Goal: Check status: Check status

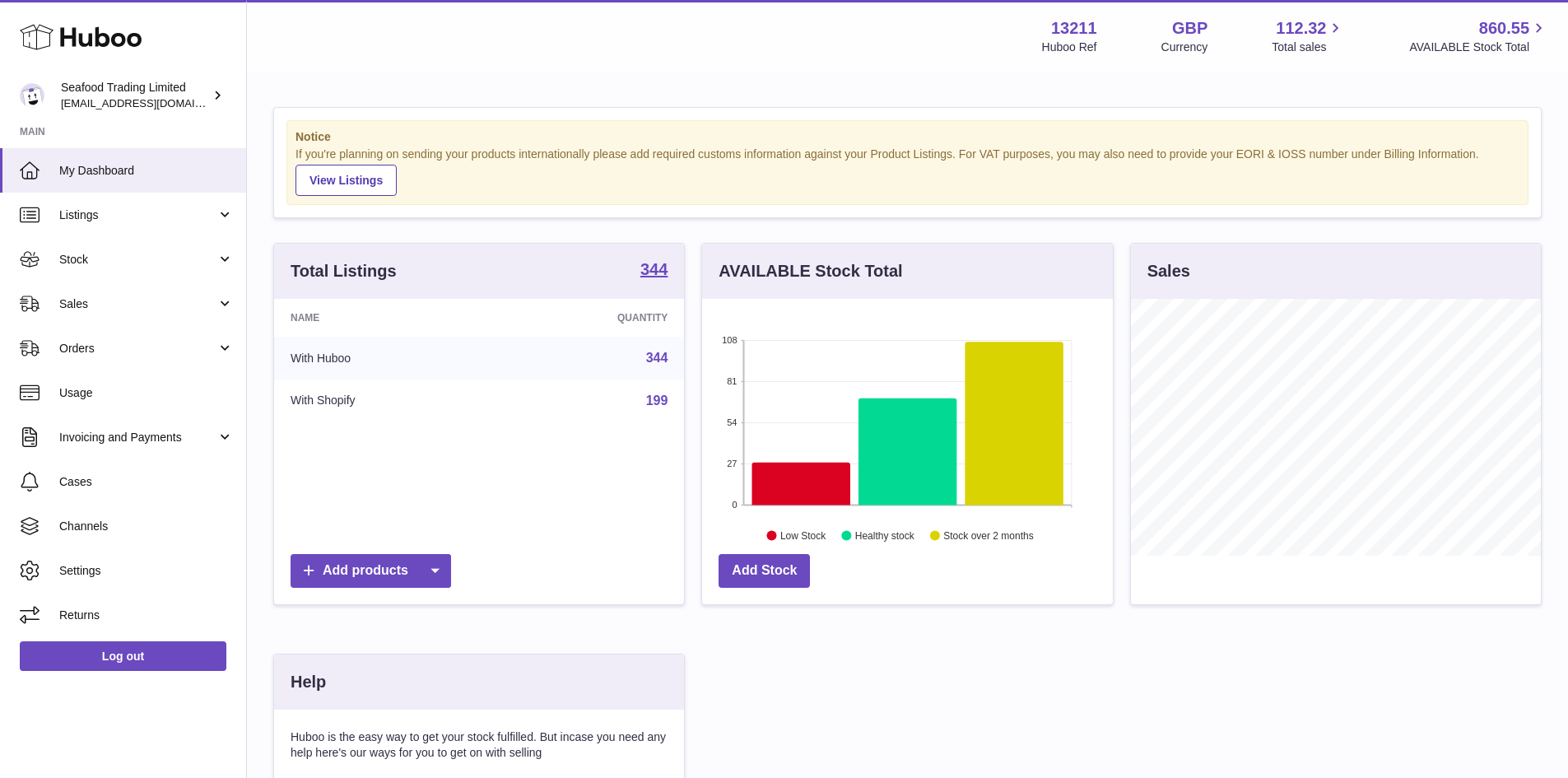
scroll to position [257, 410]
click at [810, 498] on icon at bounding box center [801, 483] width 98 height 43
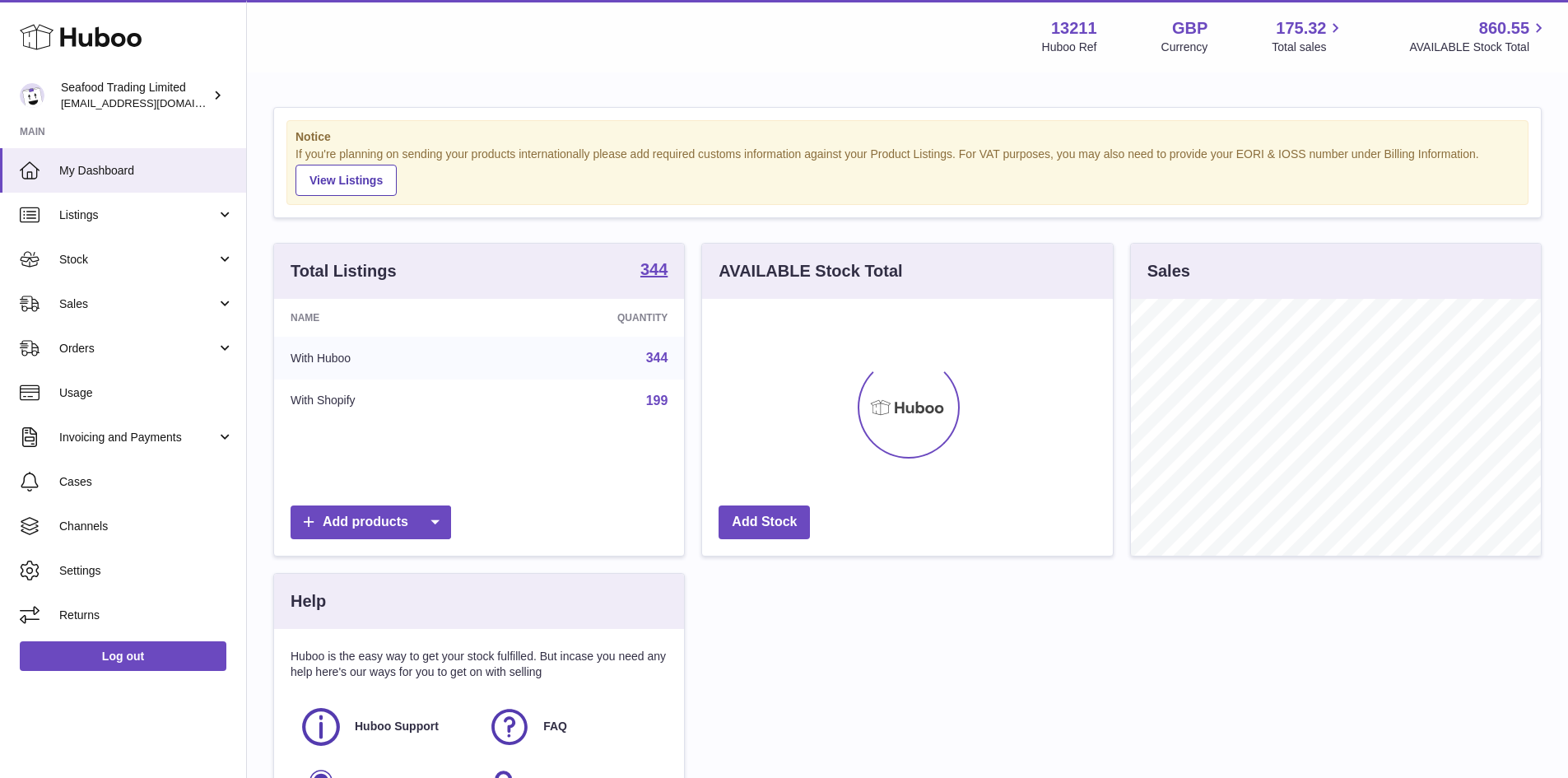
scroll to position [257, 410]
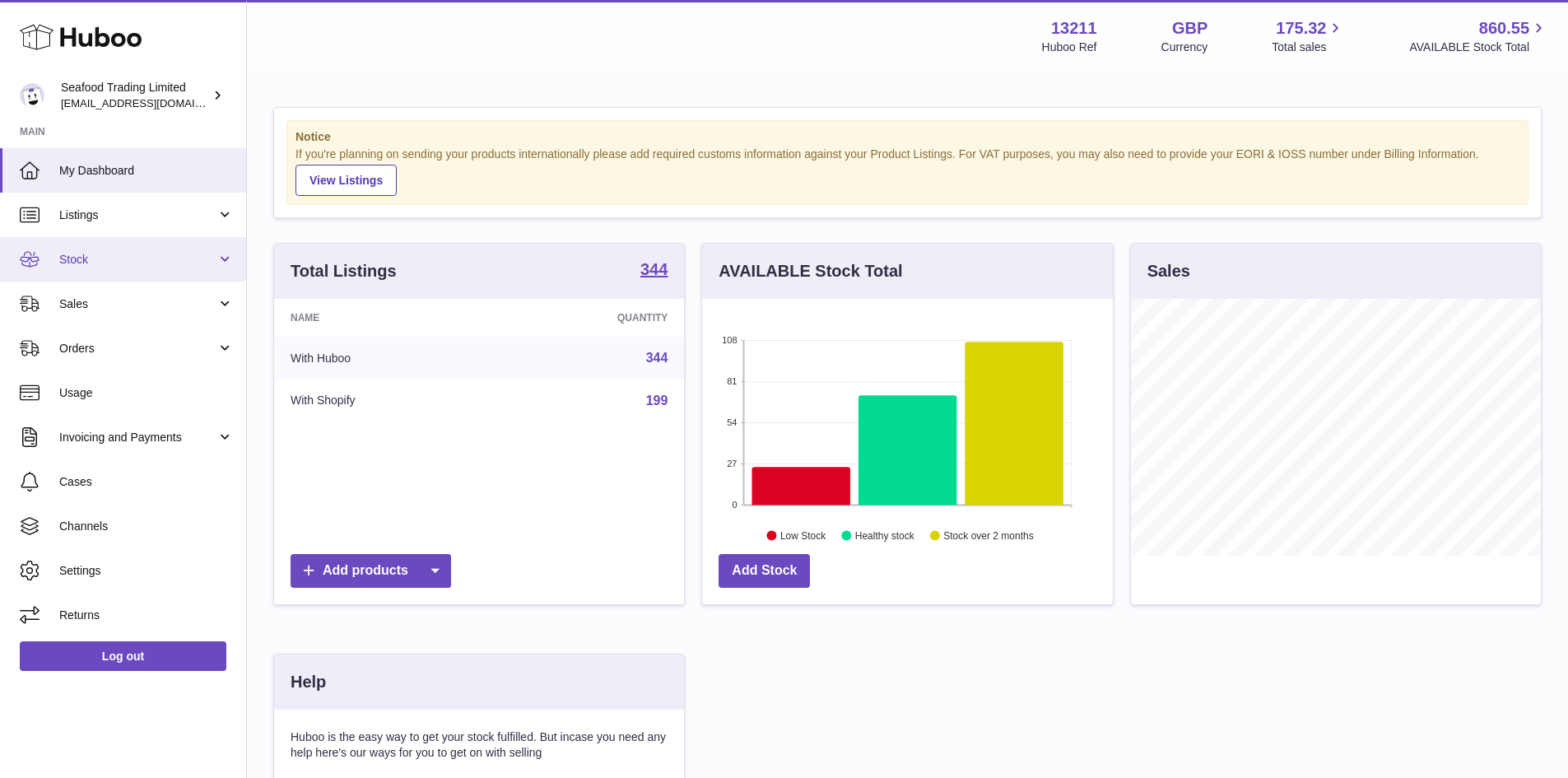
click at [80, 259] on span "Stock" at bounding box center [138, 260] width 157 height 16
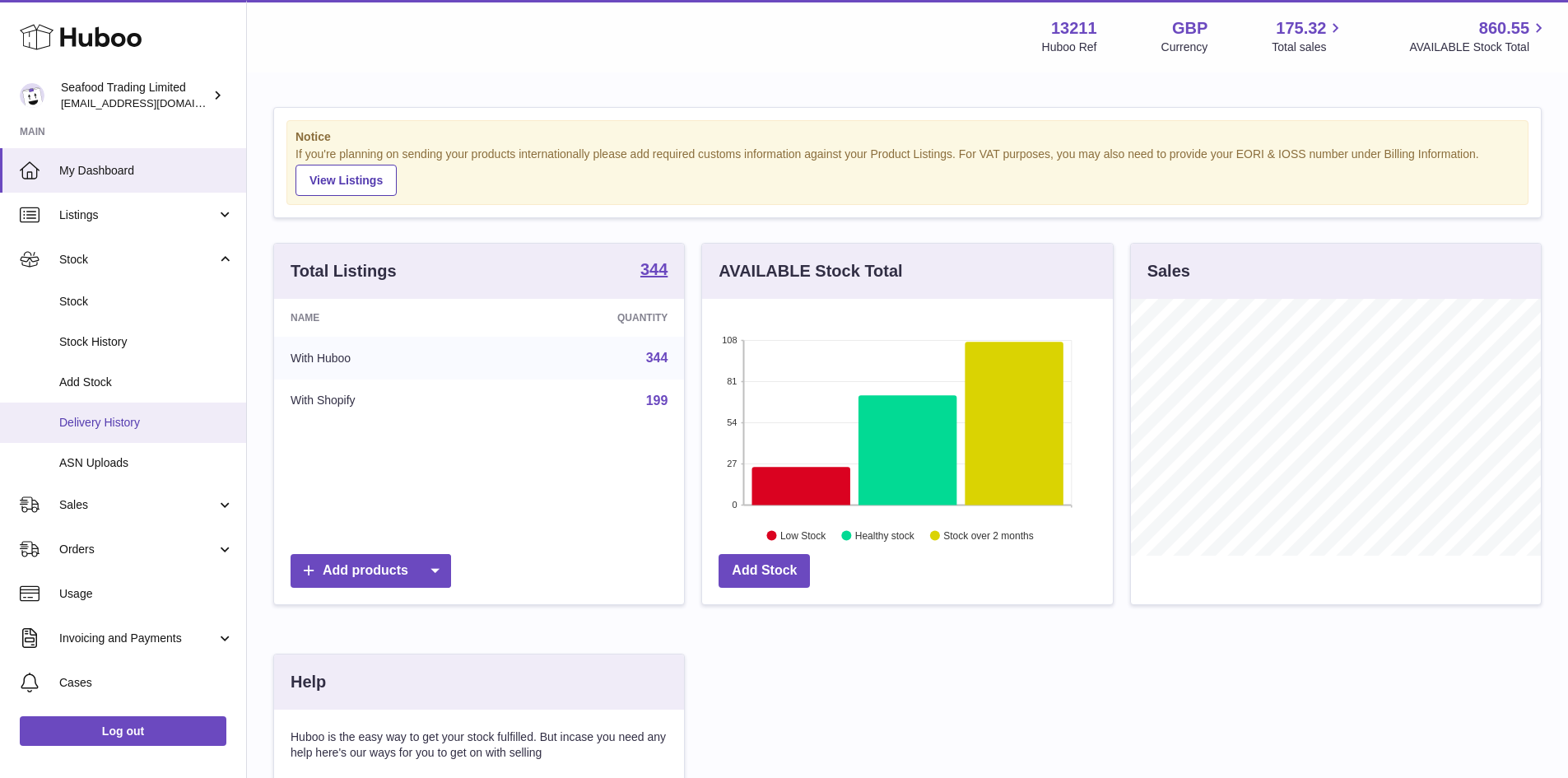
click at [127, 420] on span "Delivery History" at bounding box center [147, 422] width 174 height 16
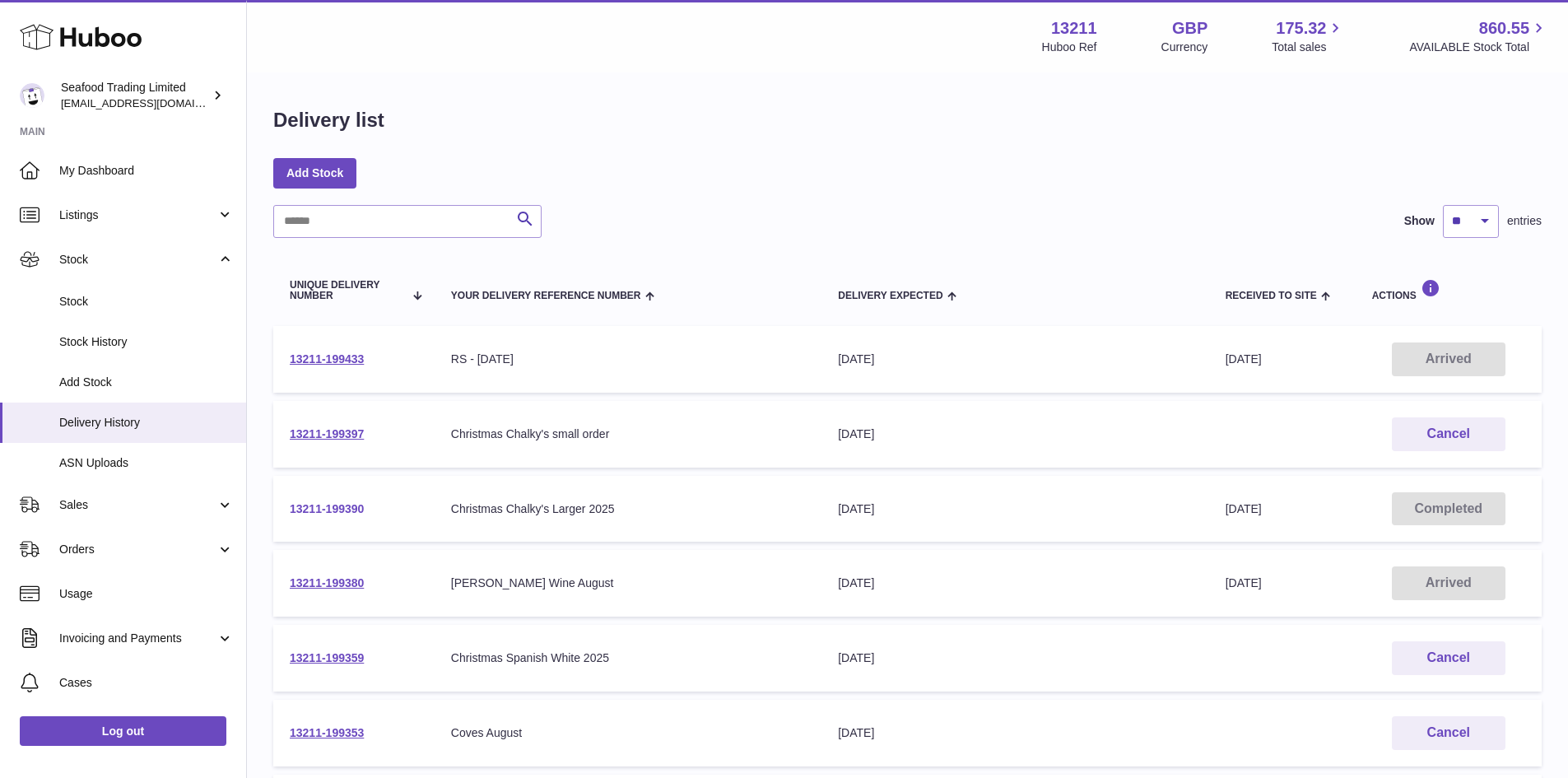
click at [314, 507] on link "13211-199390" at bounding box center [327, 508] width 74 height 13
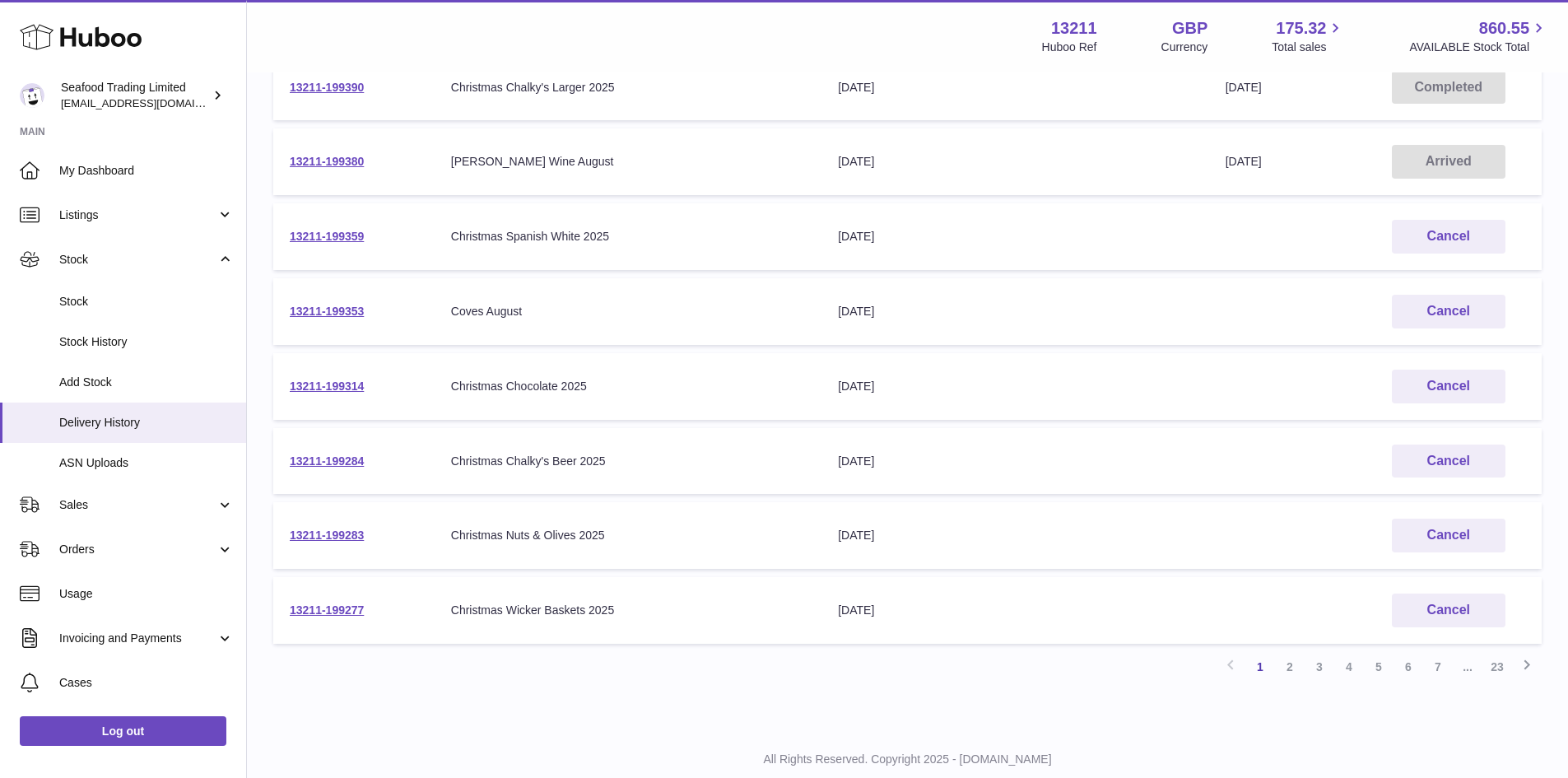
scroll to position [467, 0]
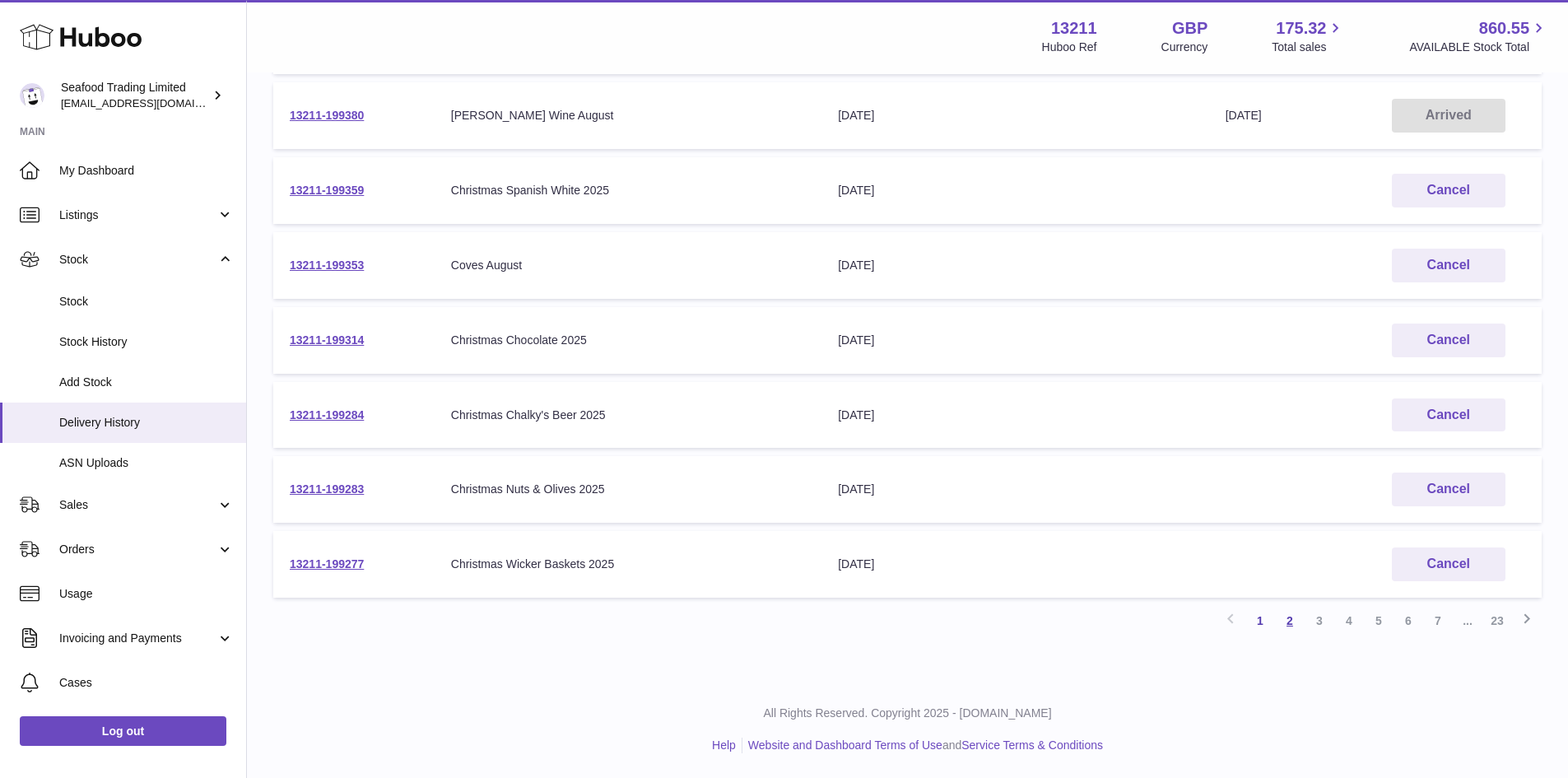
click at [1289, 622] on link "2" at bounding box center [1289, 620] width 29 height 29
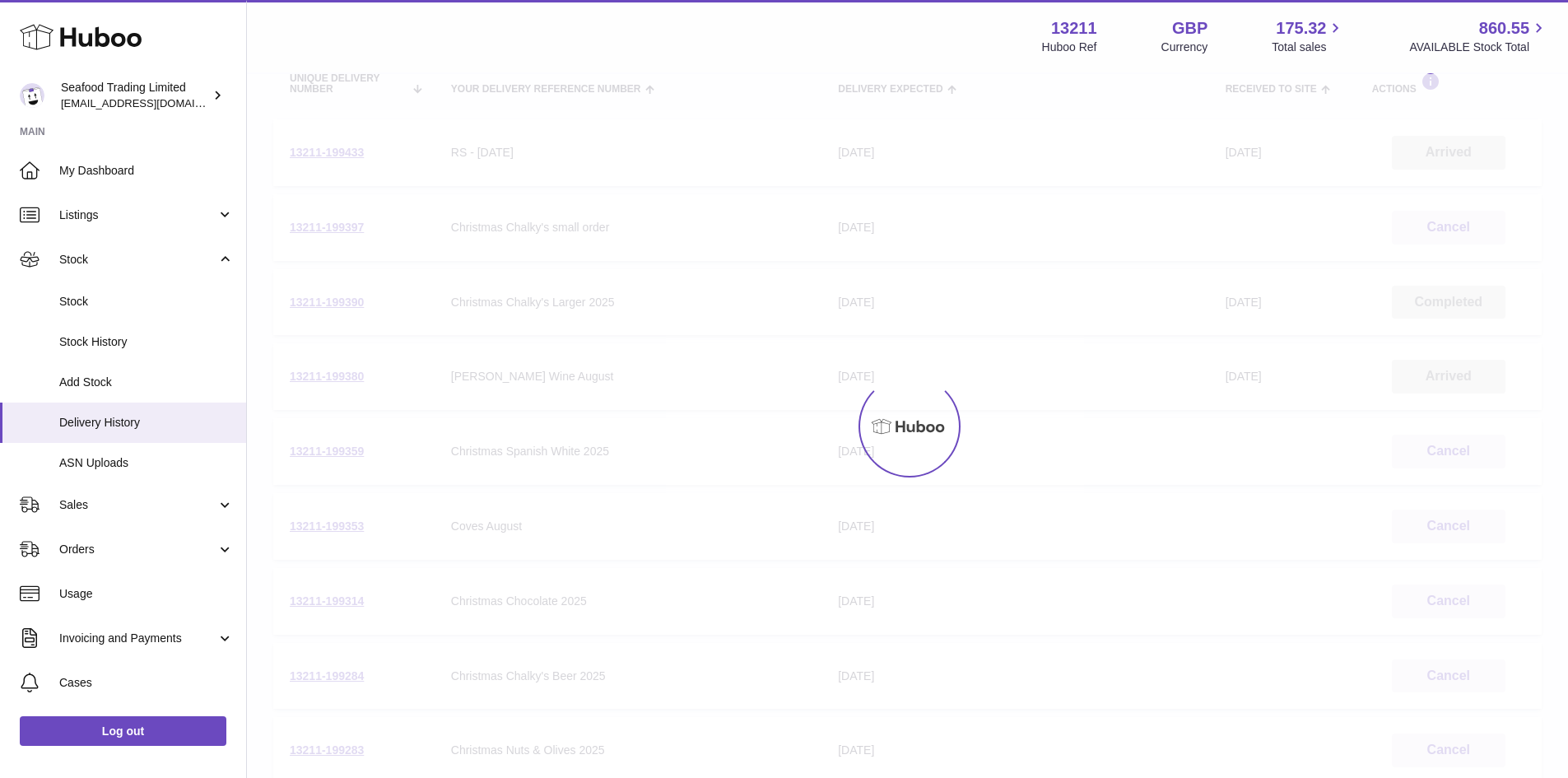
scroll to position [74, 0]
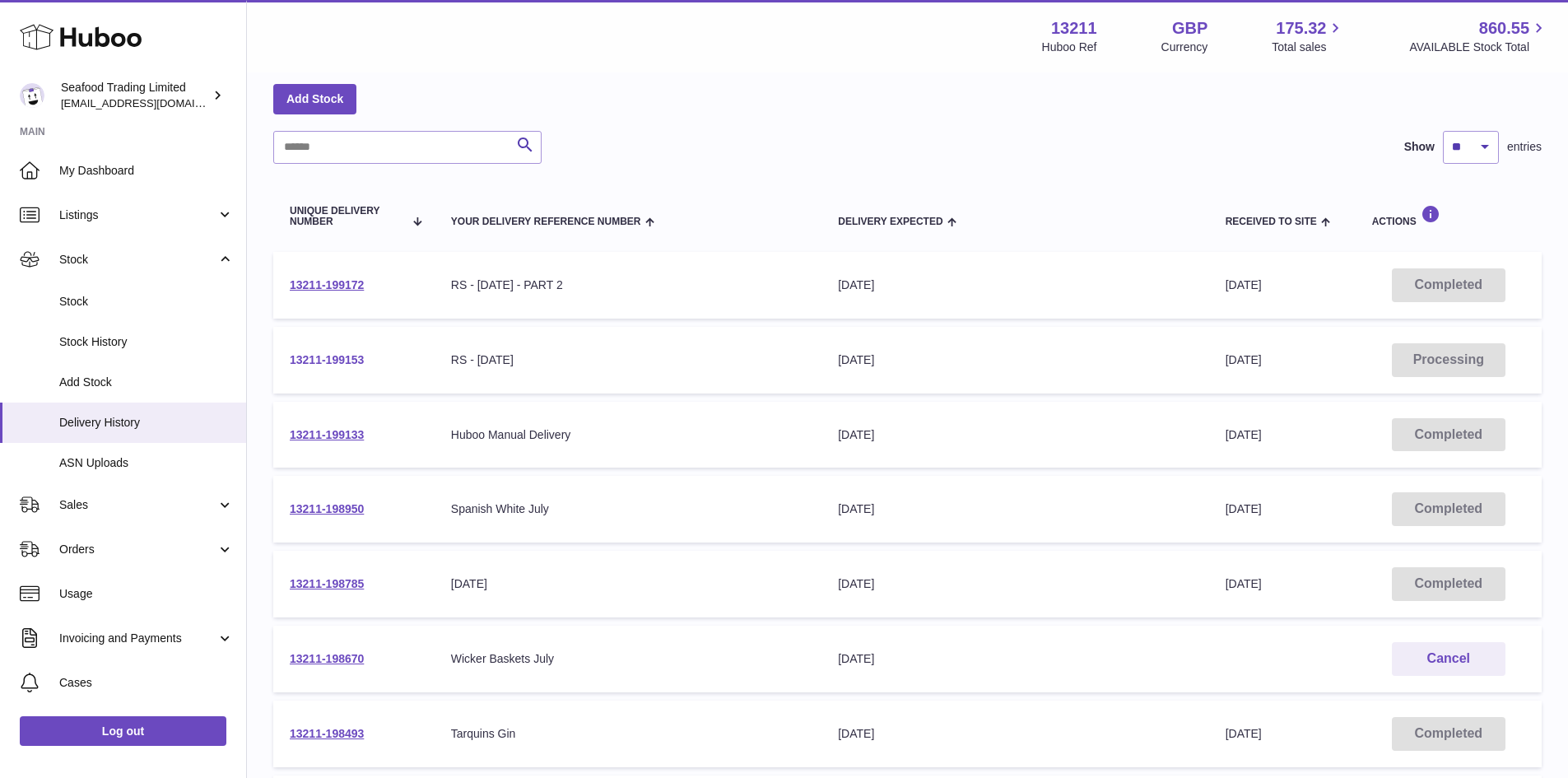
click at [342, 358] on link "13211-199153" at bounding box center [327, 360] width 74 height 13
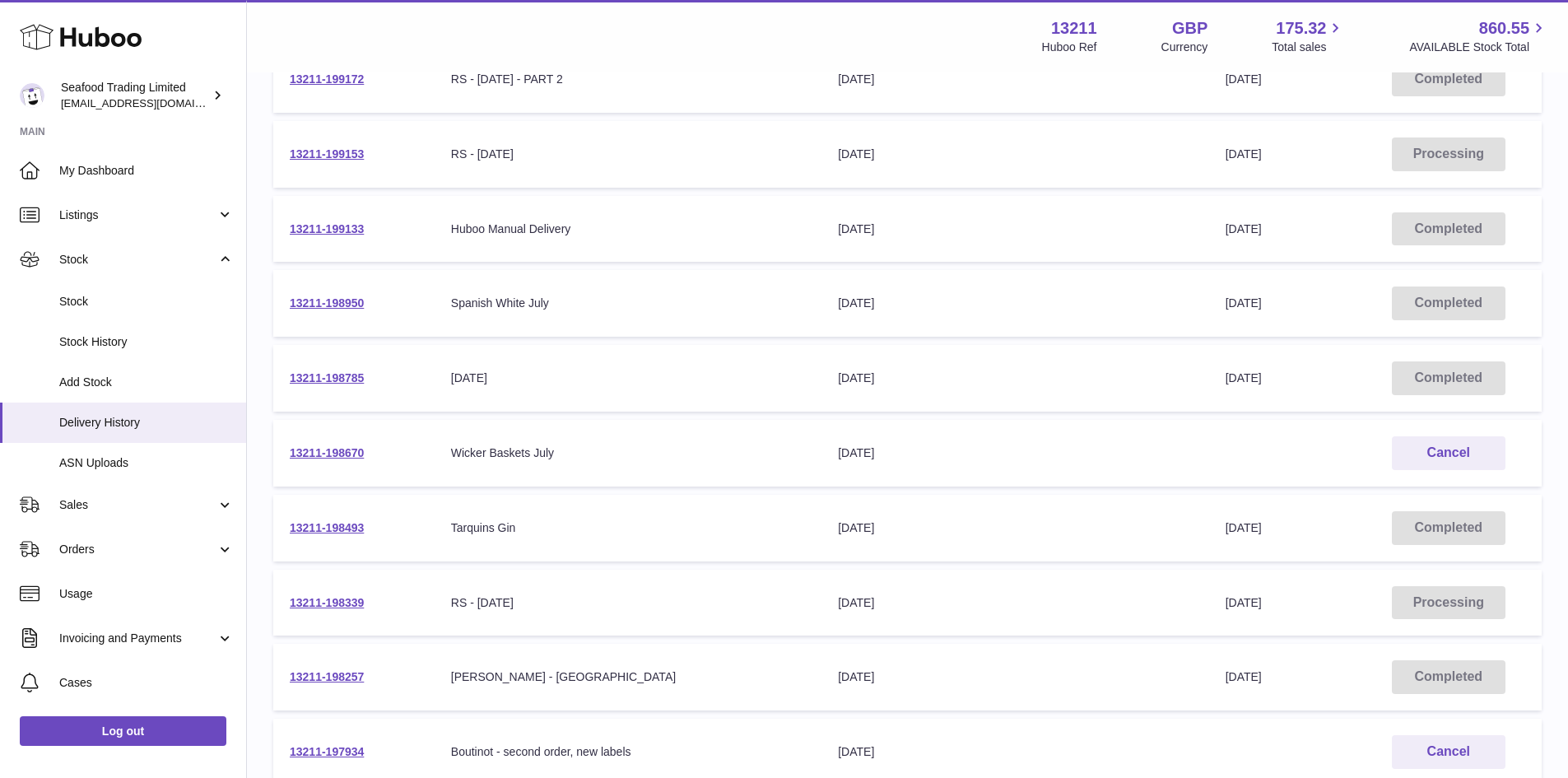
scroll to position [321, 0]
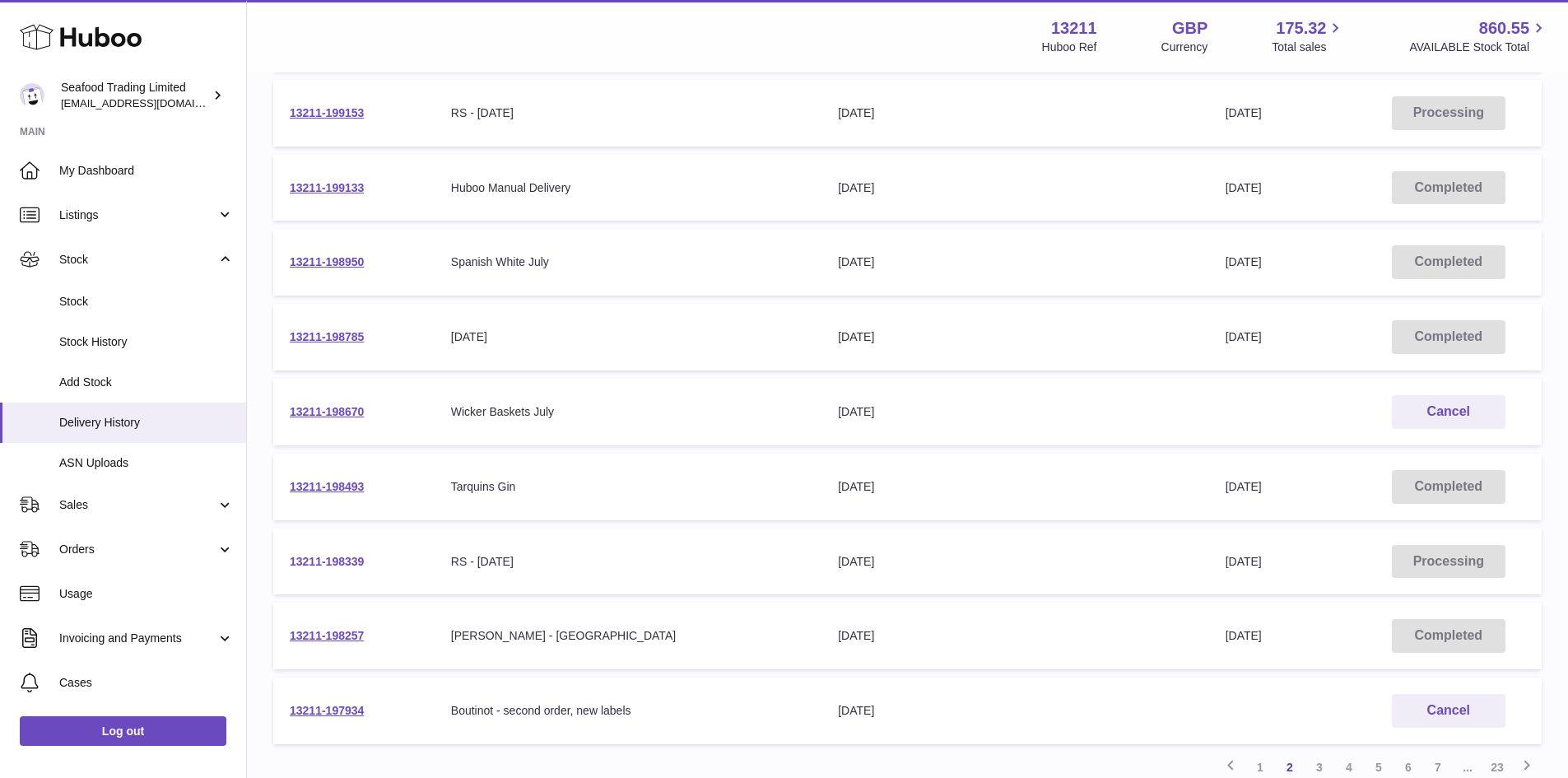
click at [328, 559] on link "13211-198339" at bounding box center [327, 561] width 74 height 13
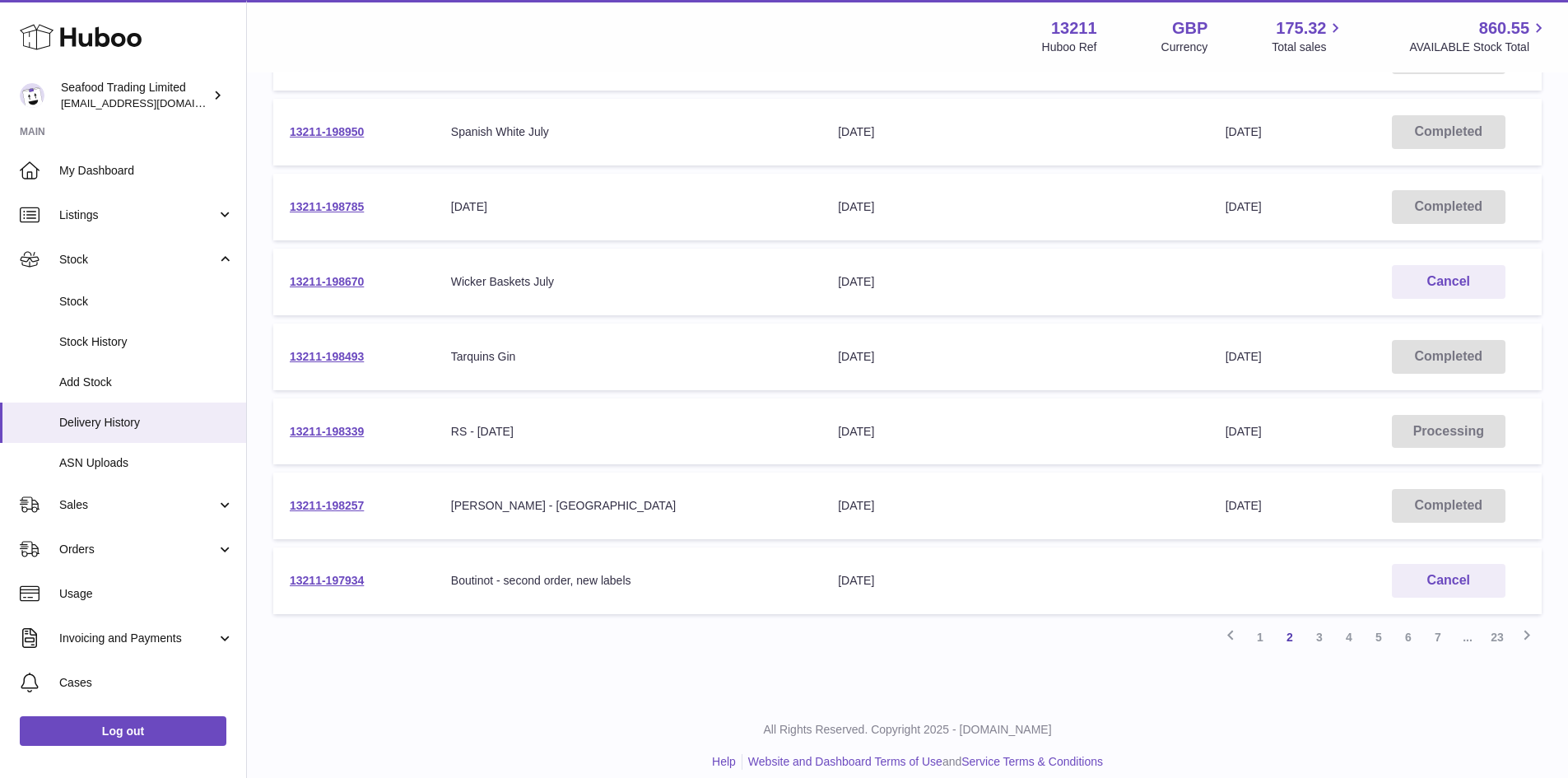
scroll to position [467, 0]
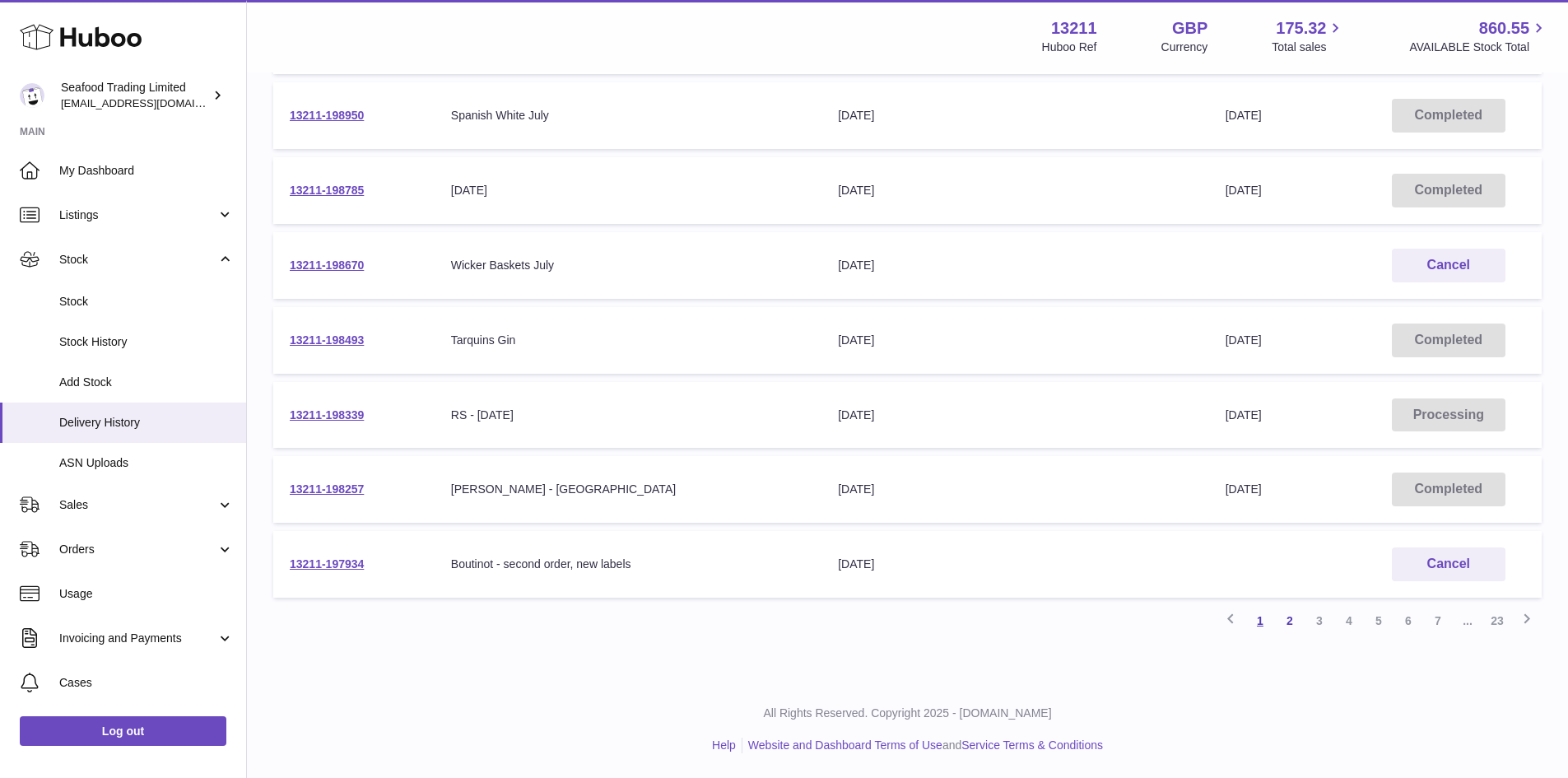
click at [1258, 620] on link "1" at bounding box center [1260, 620] width 29 height 29
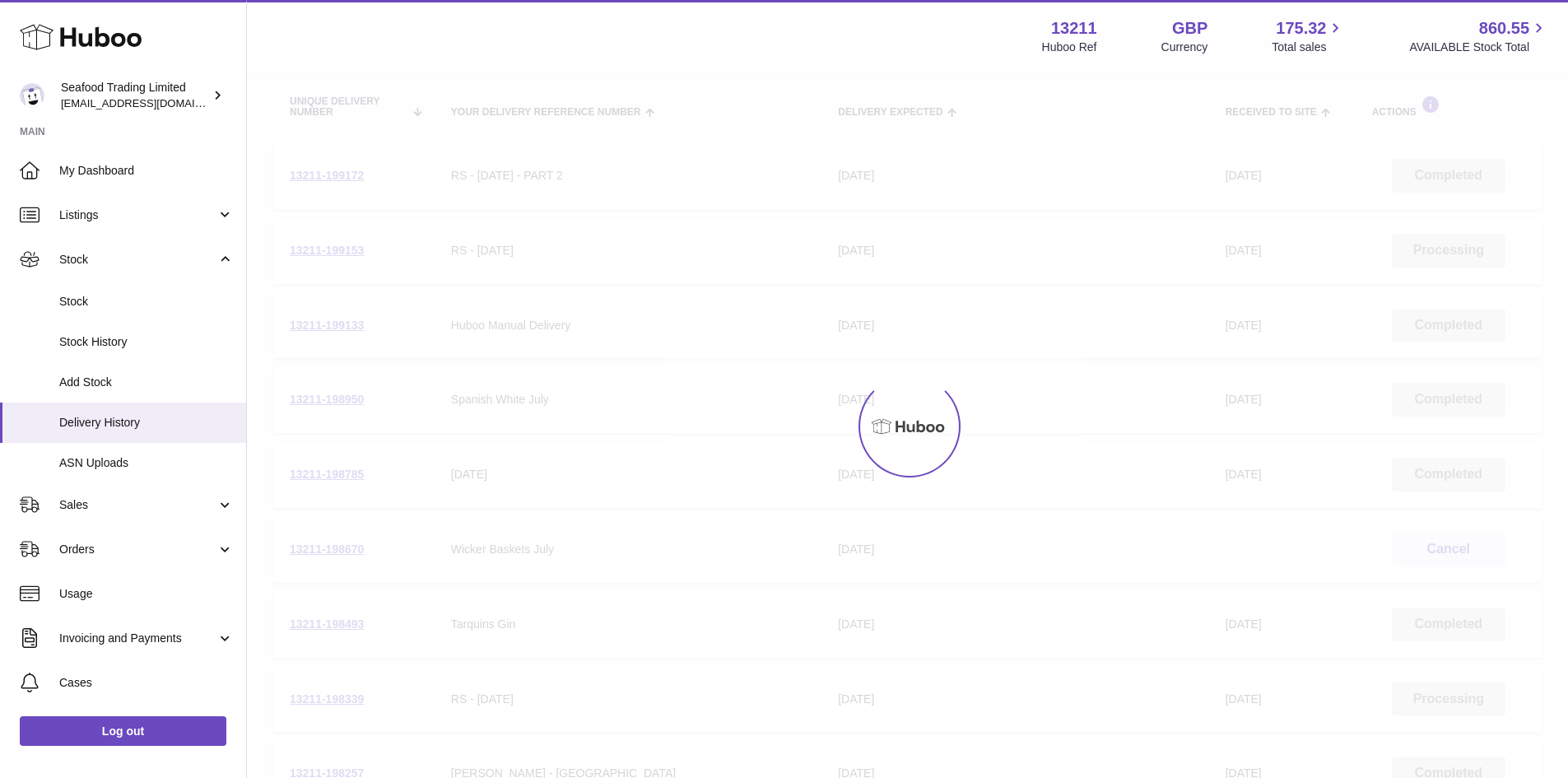
scroll to position [74, 0]
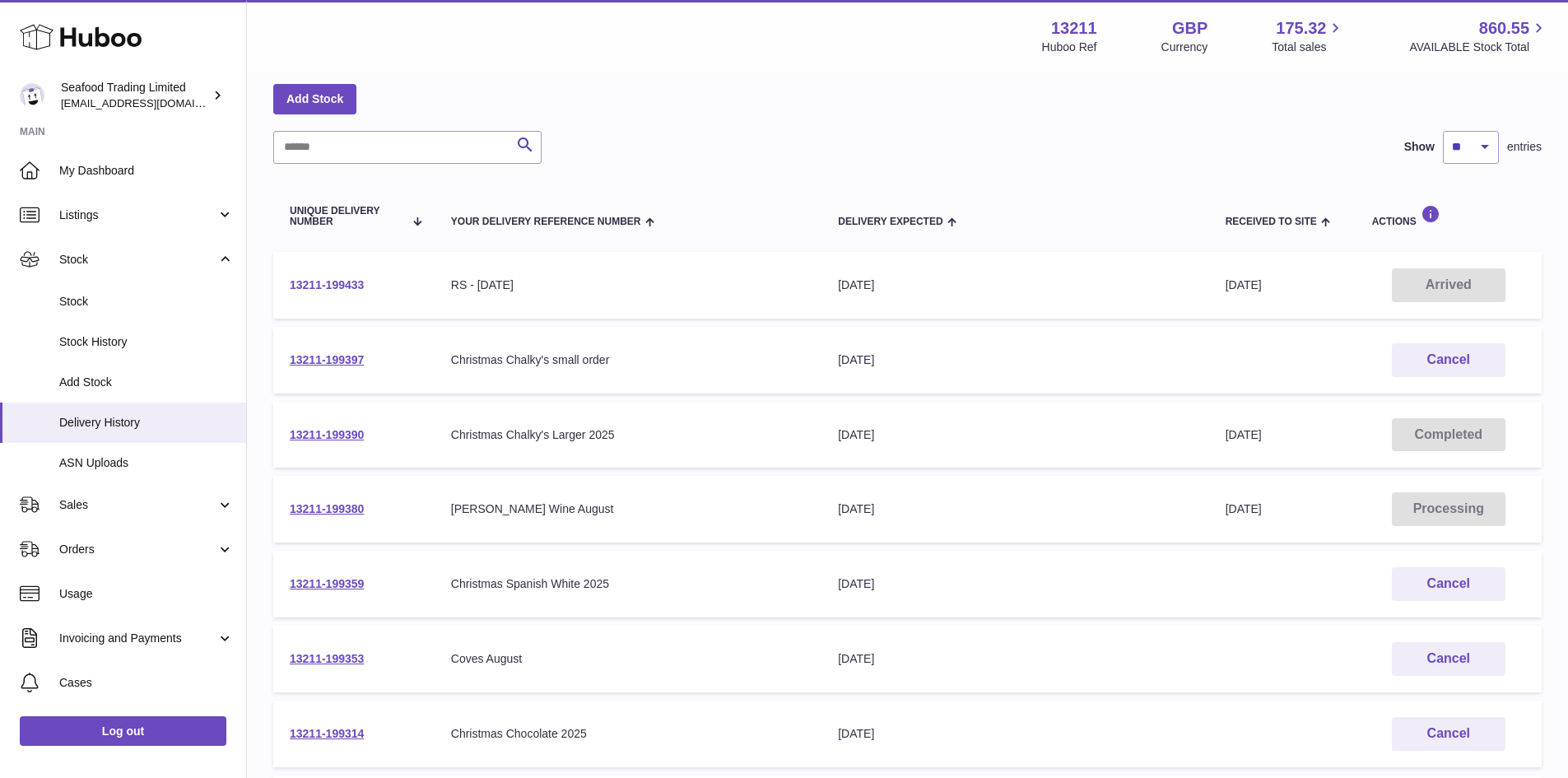
click at [334, 284] on link "13211-199433" at bounding box center [327, 285] width 74 height 13
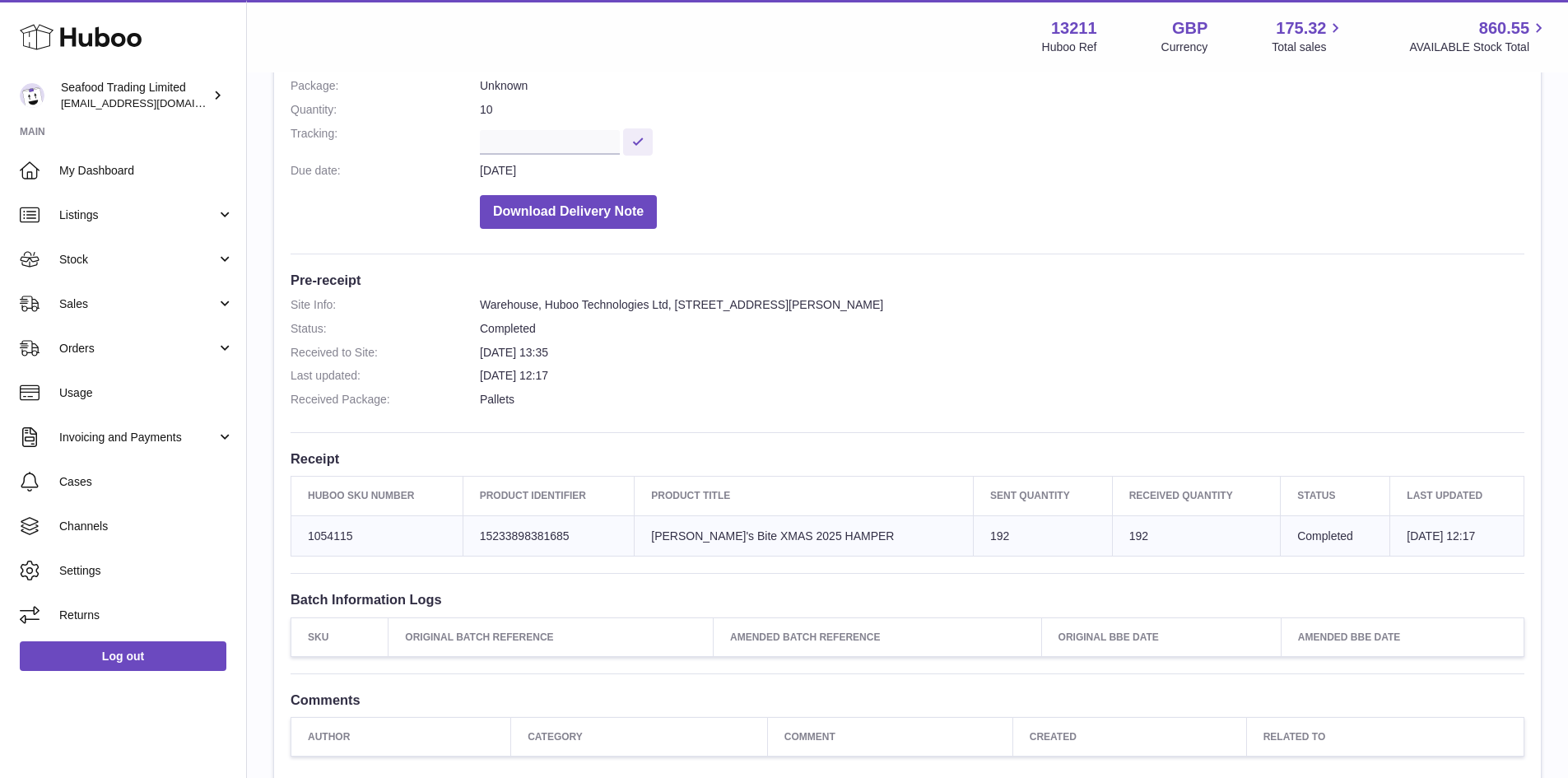
scroll to position [247, 0]
drag, startPoint x: 487, startPoint y: 533, endPoint x: 583, endPoint y: 533, distance: 96.0
click at [583, 533] on td "Client Identifier 15233898381685" at bounding box center [548, 534] width 172 height 41
copy td "15233898381685"
